Goal: Transaction & Acquisition: Purchase product/service

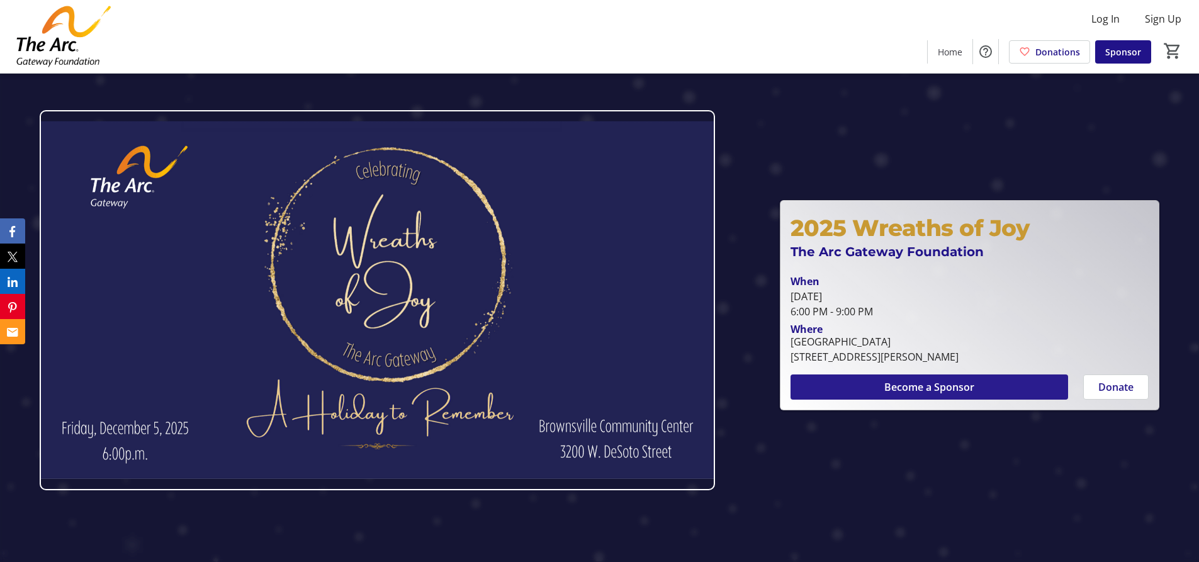
click at [891, 385] on span "Become a Sponsor" at bounding box center [929, 387] width 90 height 15
click at [1127, 388] on span "Donate" at bounding box center [1115, 387] width 35 height 15
